Goal: Task Accomplishment & Management: Use online tool/utility

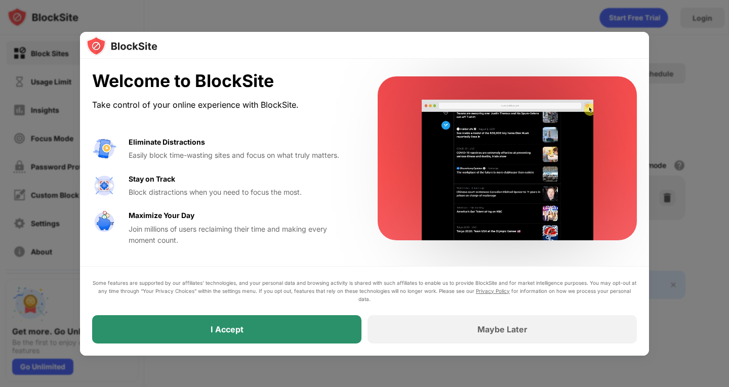
click at [297, 326] on div "I Accept" at bounding box center [226, 329] width 269 height 28
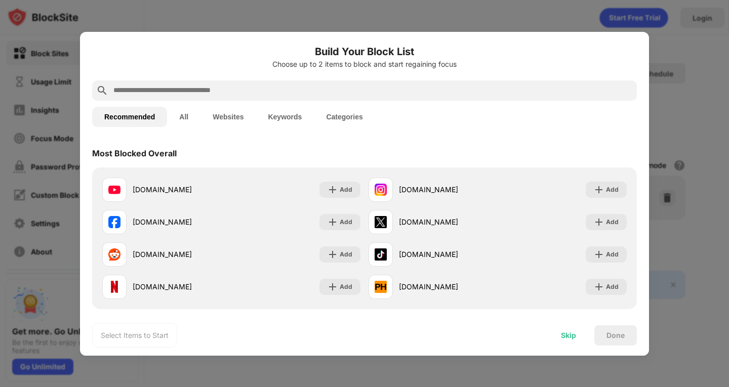
click at [568, 335] on div "Skip" at bounding box center [568, 336] width 15 height 8
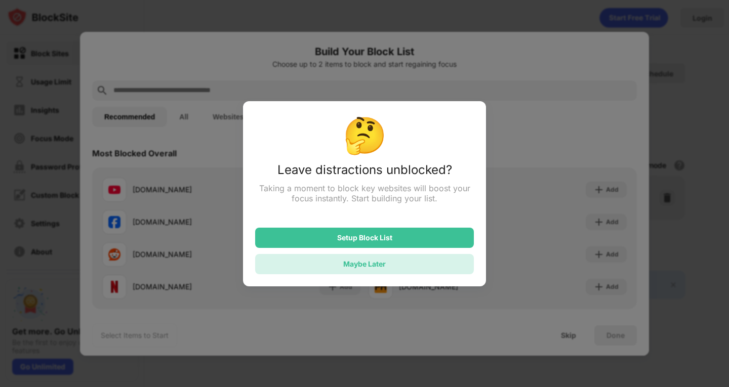
click at [383, 265] on div "Maybe Later" at bounding box center [364, 264] width 43 height 9
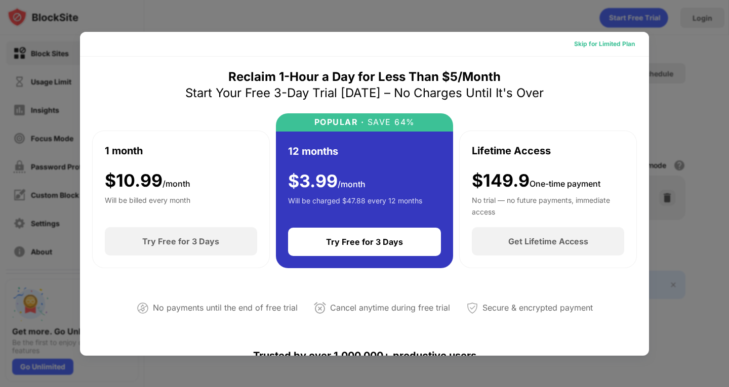
click at [600, 44] on div "Skip for Limited Plan" at bounding box center [604, 44] width 61 height 10
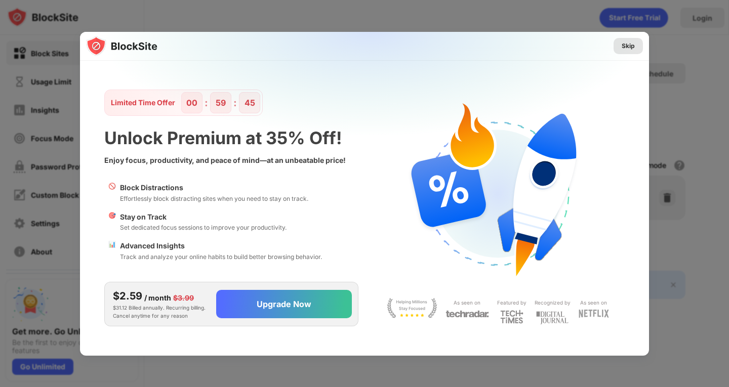
click at [628, 46] on div "Skip" at bounding box center [628, 46] width 13 height 10
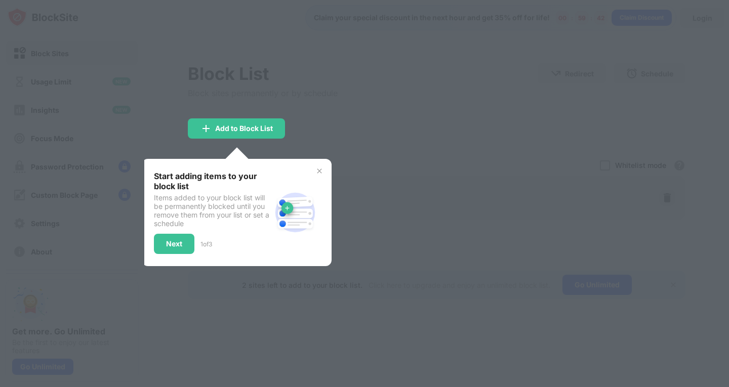
click at [320, 168] on img at bounding box center [319, 171] width 8 height 8
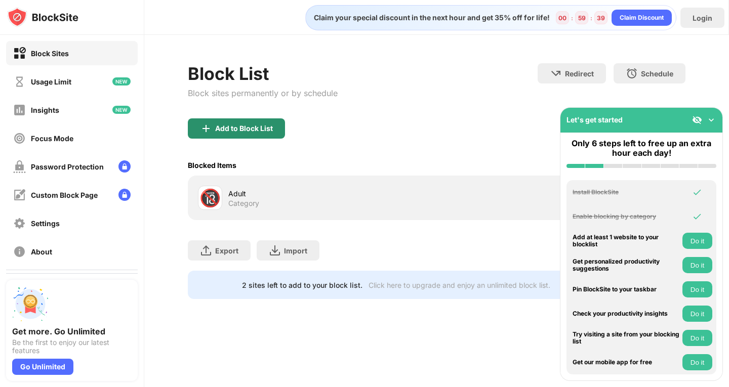
click at [257, 130] on div "Add to Block List" at bounding box center [244, 129] width 58 height 8
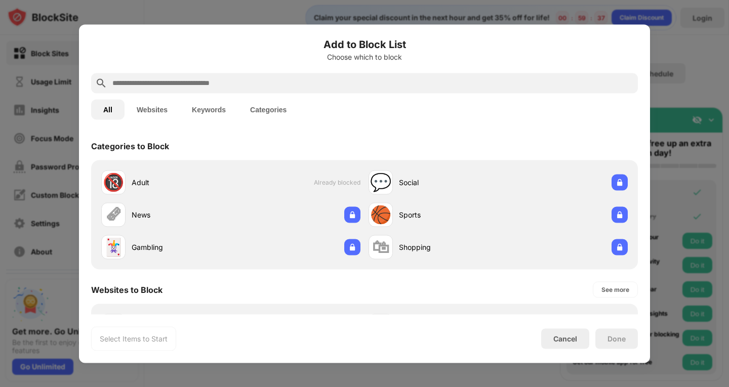
click at [206, 81] on input "text" at bounding box center [372, 83] width 522 height 12
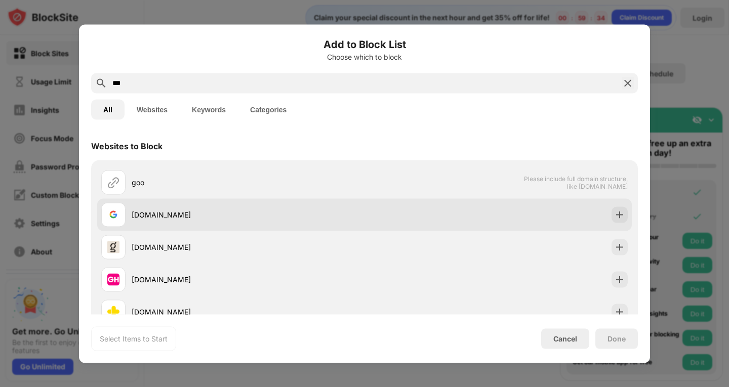
type input "***"
click at [184, 219] on div "[DOMAIN_NAME]" at bounding box center [248, 215] width 233 height 11
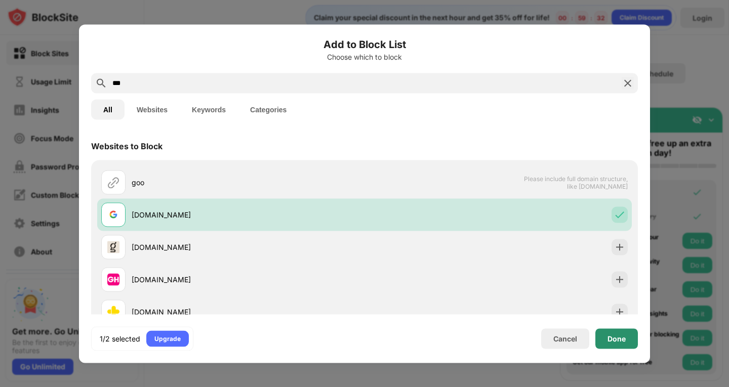
click at [610, 339] on div "Done" at bounding box center [616, 339] width 18 height 8
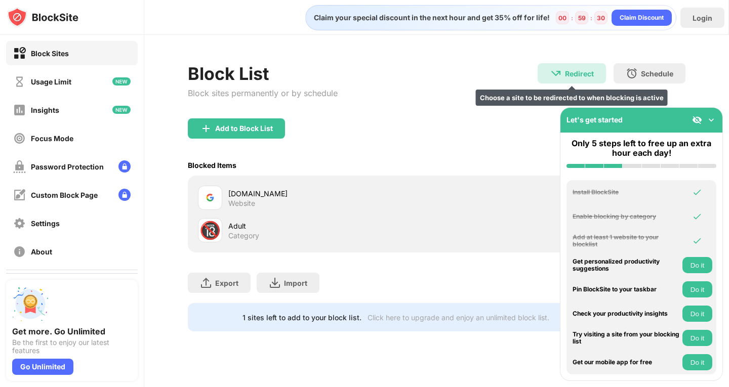
click at [571, 70] on div "Redirect" at bounding box center [579, 73] width 29 height 9
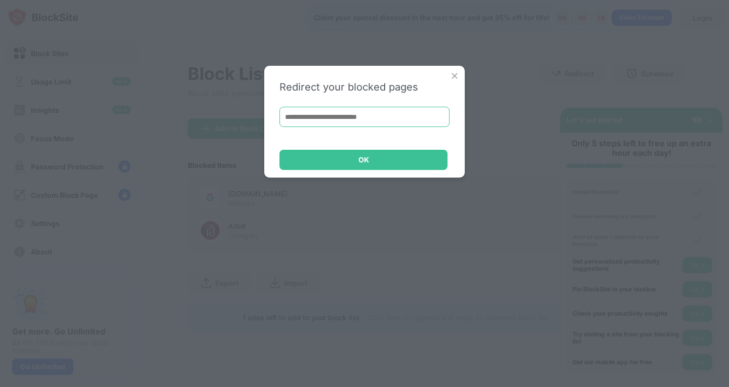
click at [330, 125] on input at bounding box center [364, 117] width 170 height 20
type input "**********"
